Goal: Information Seeking & Learning: Find specific fact

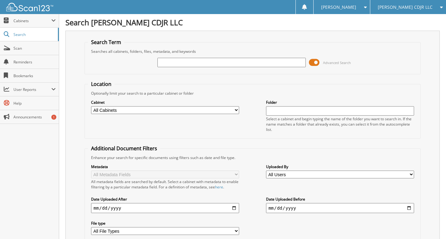
drag, startPoint x: 316, startPoint y: 62, endPoint x: 304, endPoint y: 63, distance: 12.3
click at [316, 61] on span at bounding box center [314, 62] width 11 height 9
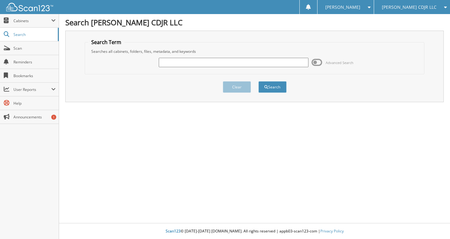
click at [264, 65] on input "text" at bounding box center [234, 62] width 150 height 9
type input "337602"
click at [259, 81] on button "Search" at bounding box center [273, 87] width 28 height 12
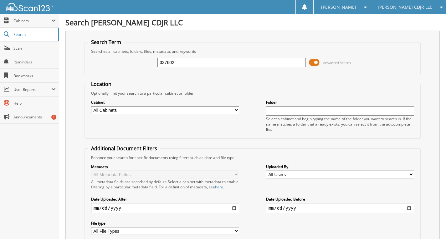
click at [313, 58] on span at bounding box center [314, 62] width 11 height 9
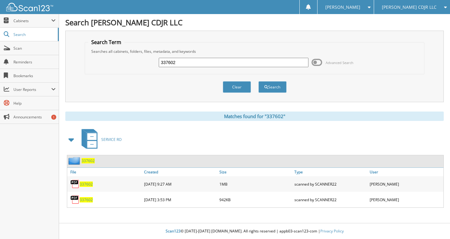
click at [87, 201] on span "337602" at bounding box center [86, 199] width 13 height 5
drag, startPoint x: 177, startPoint y: 61, endPoint x: 138, endPoint y: 67, distance: 39.9
click at [137, 65] on div "337602 Advanced Search" at bounding box center [254, 62] width 333 height 17
type input "336469"
click at [259, 81] on button "Search" at bounding box center [273, 87] width 28 height 12
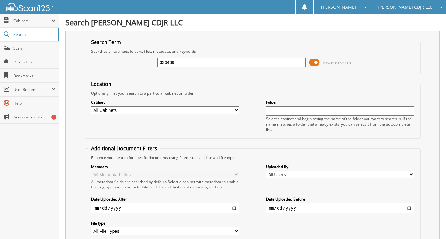
click at [312, 61] on span at bounding box center [314, 62] width 11 height 9
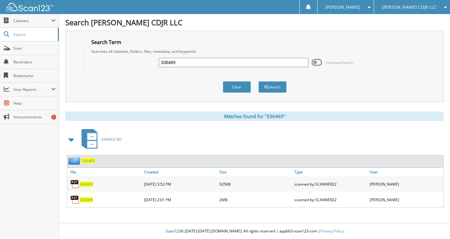
click at [88, 184] on span "336469" at bounding box center [86, 184] width 13 height 5
drag, startPoint x: 186, startPoint y: 63, endPoint x: 131, endPoint y: 59, distance: 55.2
click at [131, 59] on div "336469 Advanced Search" at bounding box center [254, 62] width 333 height 17
type input "[PERSON_NAME]"
click at [259, 81] on button "Search" at bounding box center [273, 87] width 28 height 12
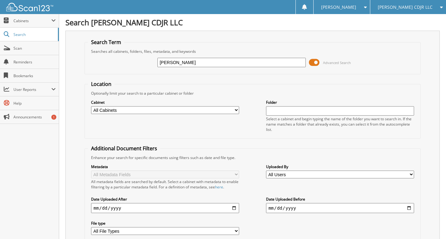
click at [313, 63] on span at bounding box center [314, 62] width 11 height 9
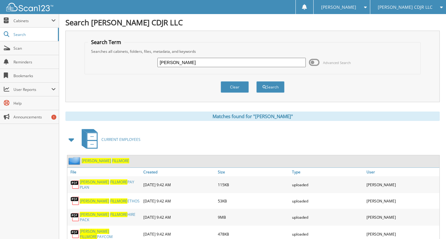
click at [316, 63] on span at bounding box center [314, 62] width 11 height 9
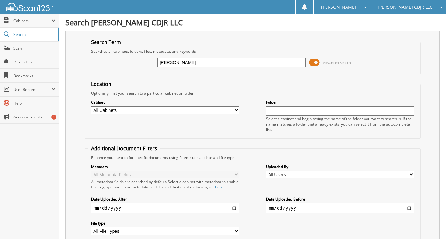
click at [318, 108] on input "text" at bounding box center [340, 110] width 148 height 9
click at [104, 110] on select "All Cabinets 1099 2019 DEALS 2020 DEALS 2021 DEALS 2022 DEALS 2023 DEALS" at bounding box center [165, 110] width 148 height 8
select select "20276"
click at [91, 106] on select "All Cabinets 1099 2019 DEALS 2020 DEALS 2021 DEALS 2022 DEALS 2023 DEALS" at bounding box center [165, 110] width 148 height 8
click at [234, 143] on div "Location Optionally limit your search to a particular cabinet or folder Cabinet…" at bounding box center [252, 162] width 336 height 162
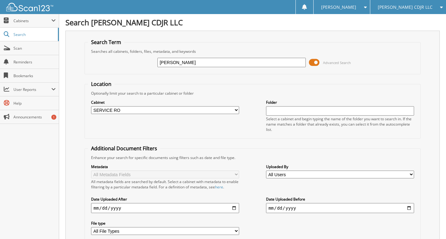
click at [239, 72] on fieldset "Search Term Searches all cabinets, folders, files, metadata, and keywords miran…" at bounding box center [252, 57] width 336 height 36
click at [199, 64] on input "[PERSON_NAME]" at bounding box center [231, 62] width 148 height 9
drag, startPoint x: 198, startPoint y: 64, endPoint x: 114, endPoint y: 71, distance: 84.8
click at [114, 70] on div "[PERSON_NAME] Advanced Search" at bounding box center [252, 62] width 329 height 17
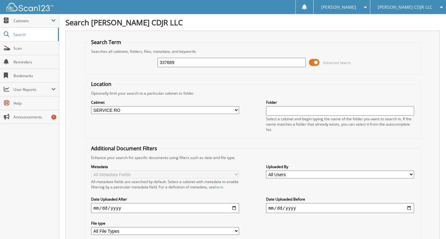
type input "337689"
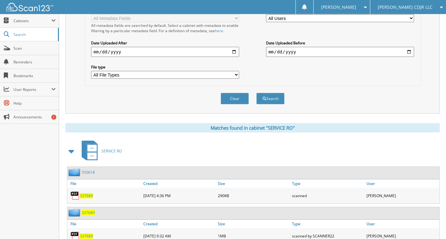
scroll to position [181, 0]
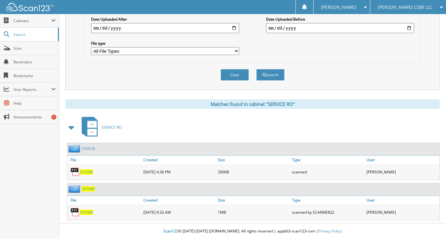
click at [88, 172] on span "337689" at bounding box center [86, 172] width 13 height 5
